Goal: Task Accomplishment & Management: Manage account settings

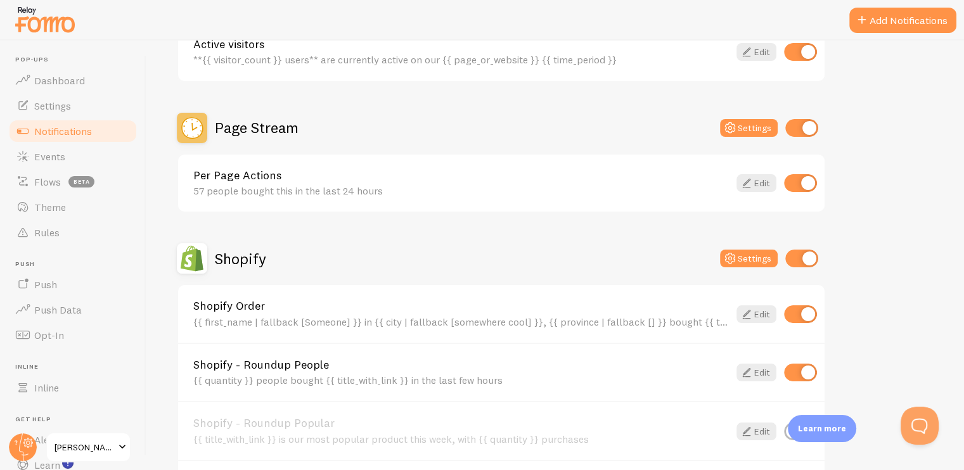
scroll to position [380, 0]
click at [808, 378] on input "checkbox" at bounding box center [800, 374] width 33 height 18
checkbox input "false"
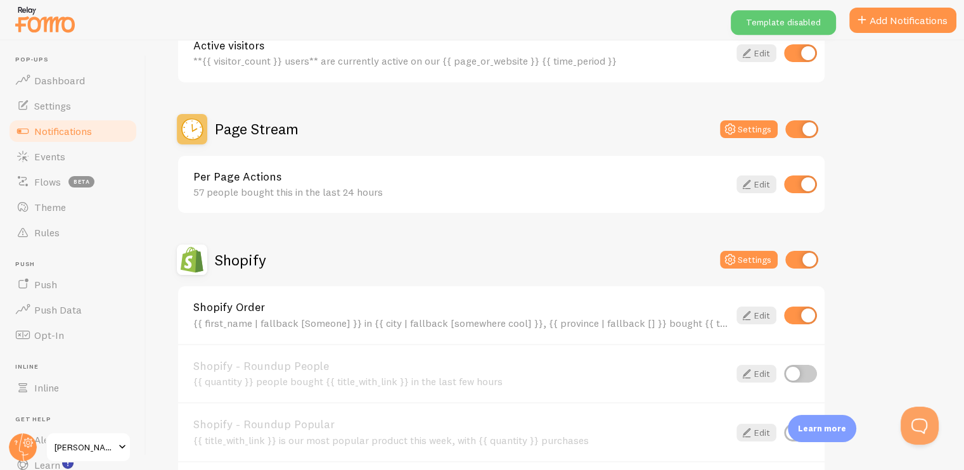
click at [809, 311] on input "checkbox" at bounding box center [800, 316] width 33 height 18
checkbox input "false"
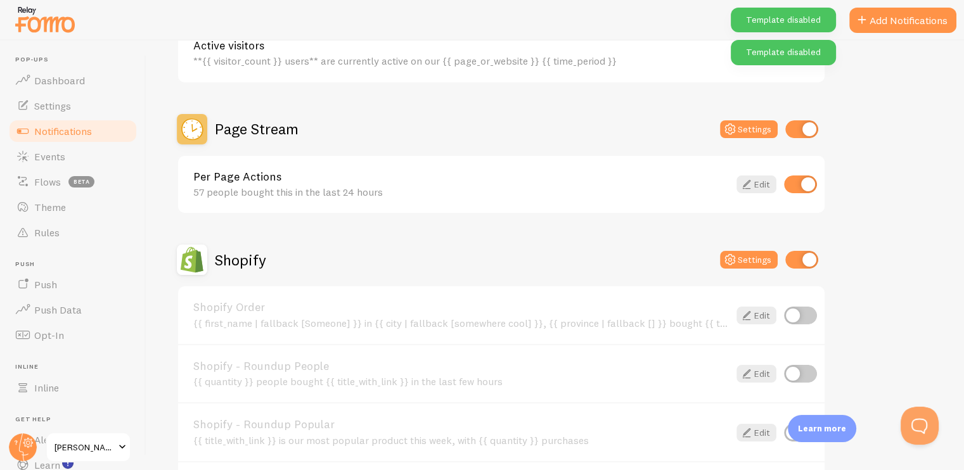
click at [799, 195] on div "Per Page Actions 57 people bought this in the last 24 hours Edit" at bounding box center [501, 185] width 647 height 58
click at [808, 254] on input "checkbox" at bounding box center [801, 260] width 33 height 18
checkbox input "false"
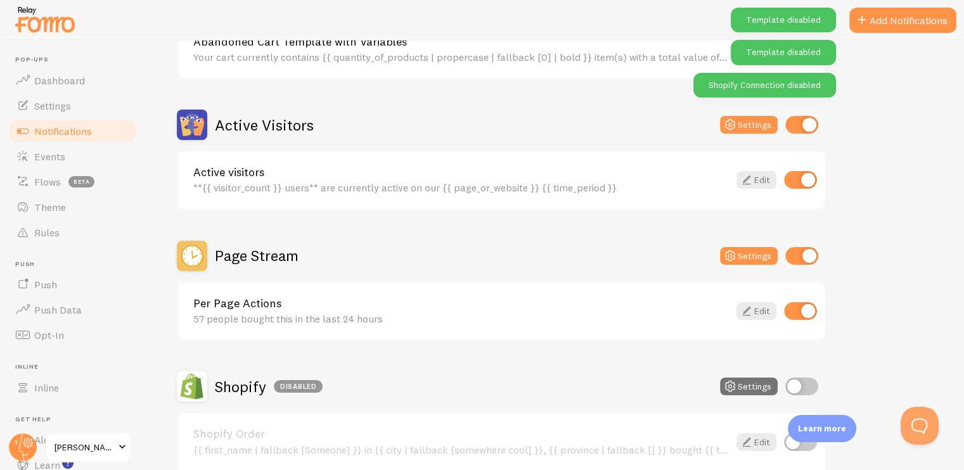
click at [801, 250] on input "checkbox" at bounding box center [801, 256] width 33 height 18
checkbox input "false"
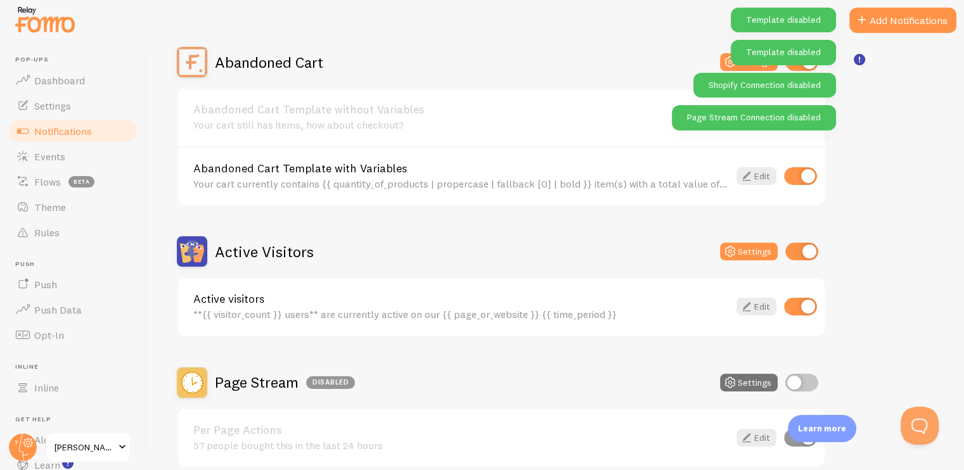
click at [805, 256] on input "checkbox" at bounding box center [801, 252] width 33 height 18
checkbox input "false"
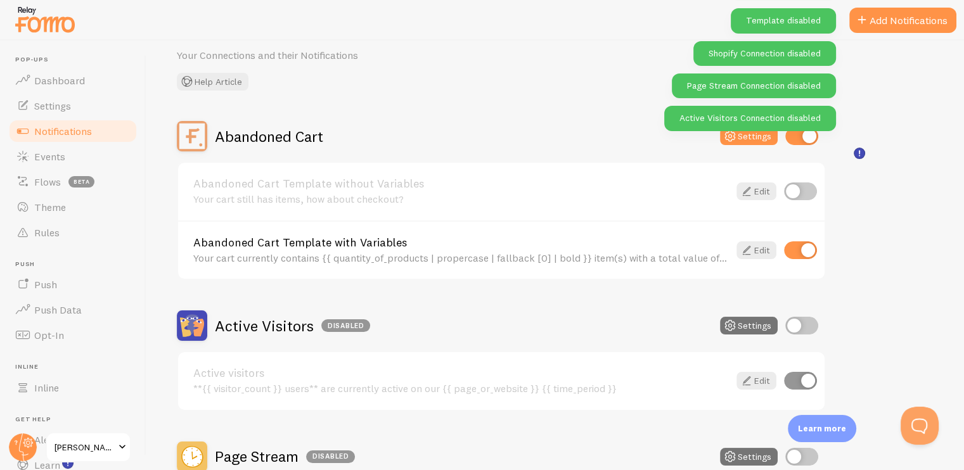
scroll to position [0, 0]
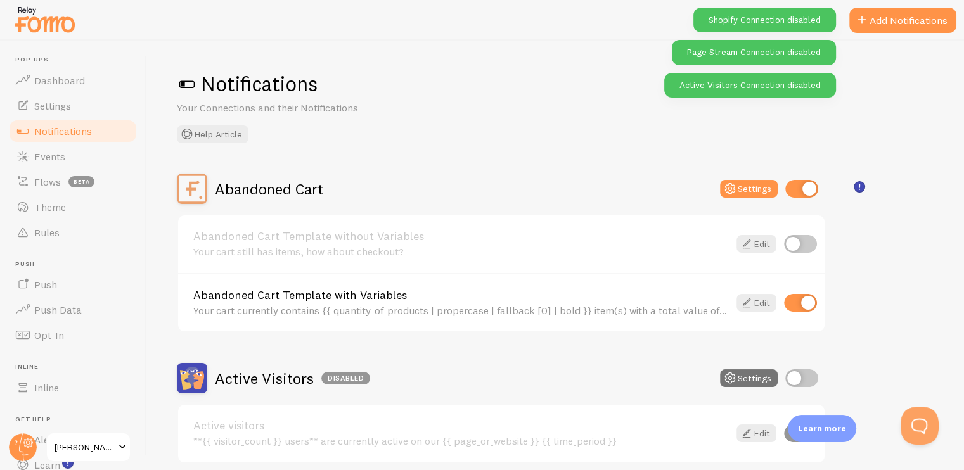
click at [806, 190] on input "checkbox" at bounding box center [801, 189] width 33 height 18
checkbox input "false"
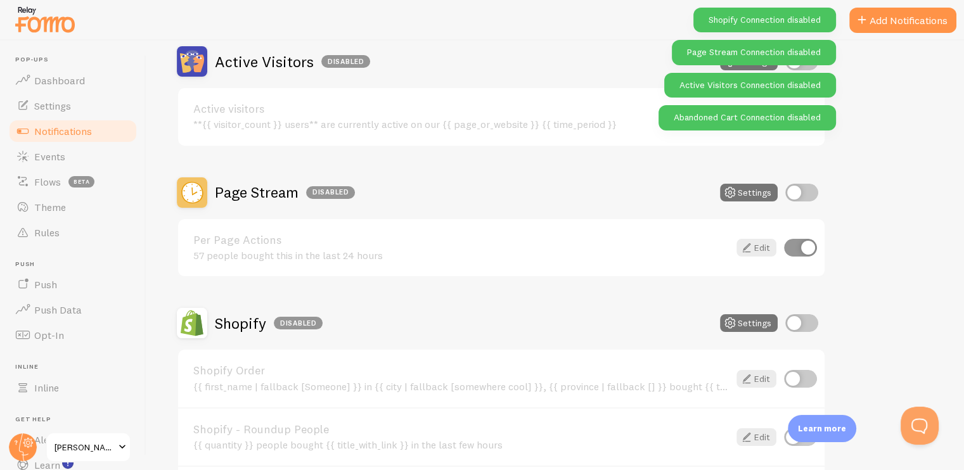
scroll to position [678, 0]
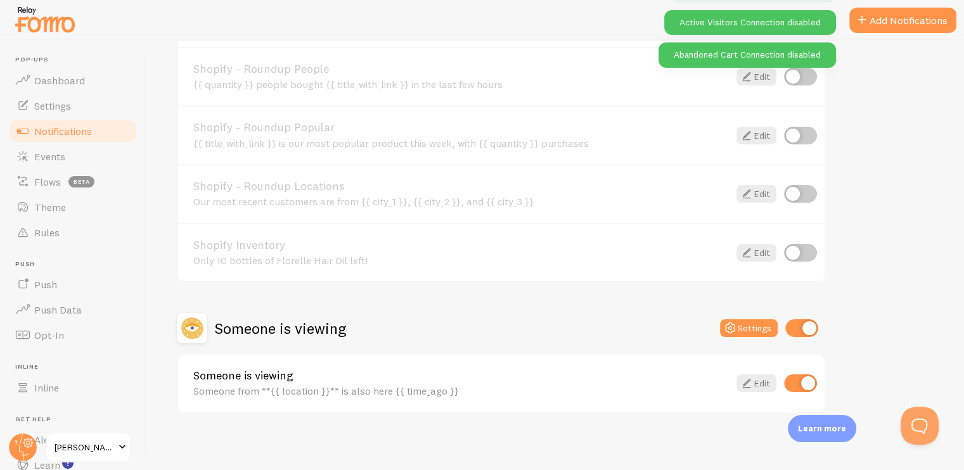
click at [809, 330] on input "checkbox" at bounding box center [801, 329] width 33 height 18
checkbox input "false"
